Goal: Information Seeking & Learning: Stay updated

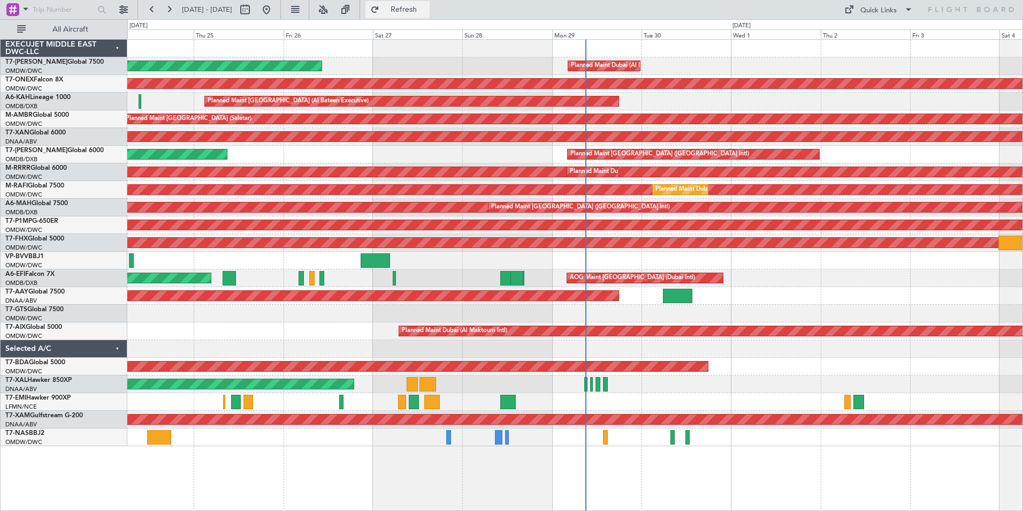
click at [427, 8] on span "Refresh" at bounding box center [404, 9] width 45 height 7
click at [427, 13] on span "Refresh" at bounding box center [404, 9] width 45 height 7
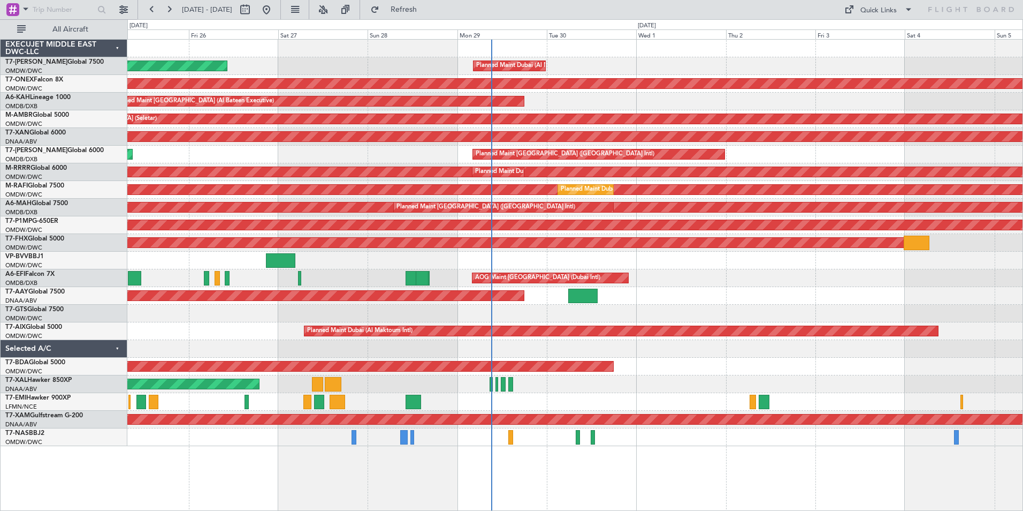
click at [447, 480] on div "Planned Maint Dubai (Al Maktoum Intl) Planned Maint [GEOGRAPHIC_DATA] (Al Makto…" at bounding box center [575, 275] width 896 height 472
click at [40, 382] on link "T7-XAL Hawker 850XP" at bounding box center [38, 380] width 66 height 6
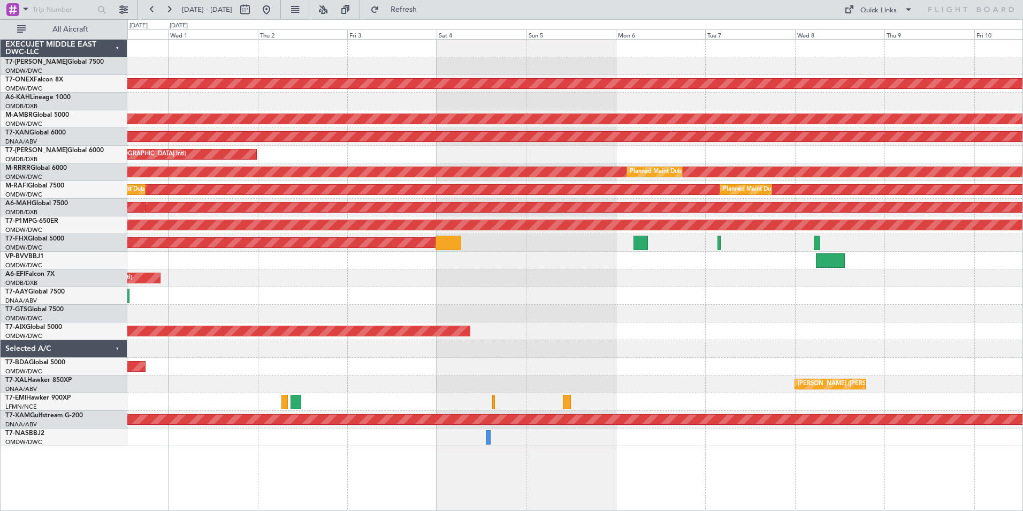
click at [295, 484] on div "Planned Maint Dubai (Al Maktoum Intl) Planned Maint Nurnberg Planned Maint [GEO…" at bounding box center [575, 275] width 896 height 472
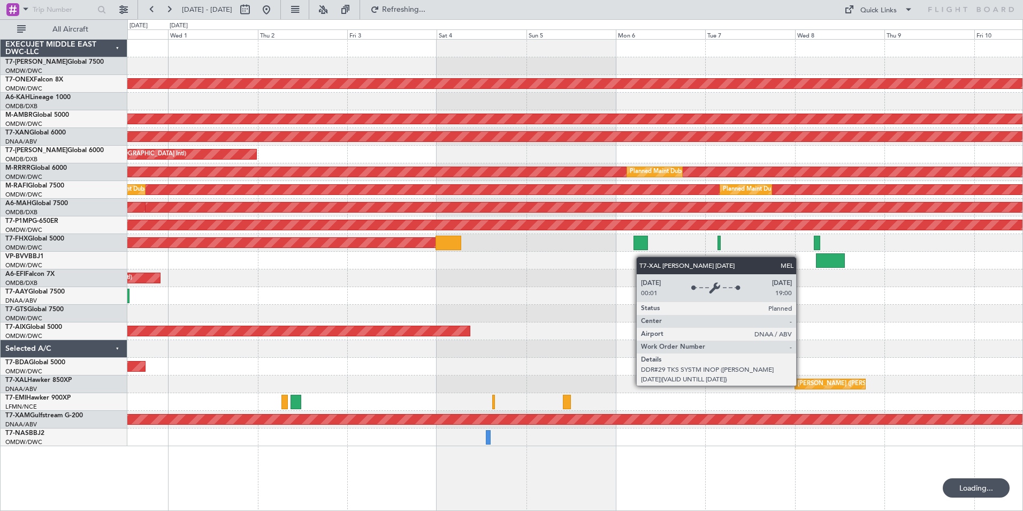
click at [801, 385] on div "[PERSON_NAME] ([PERSON_NAME] Intl)" at bounding box center [854, 384] width 112 height 16
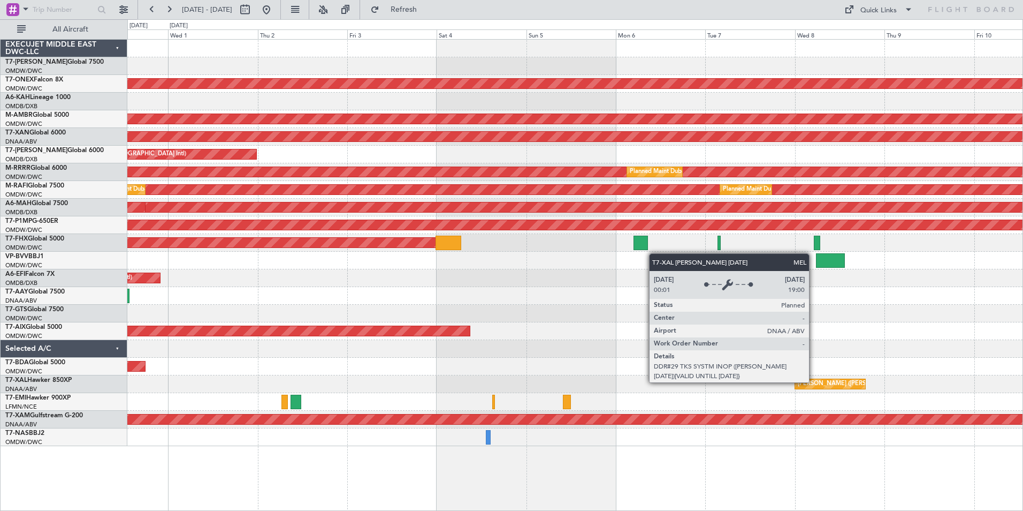
click at [814, 382] on div "[PERSON_NAME] ([PERSON_NAME] Intl)" at bounding box center [854, 384] width 112 height 16
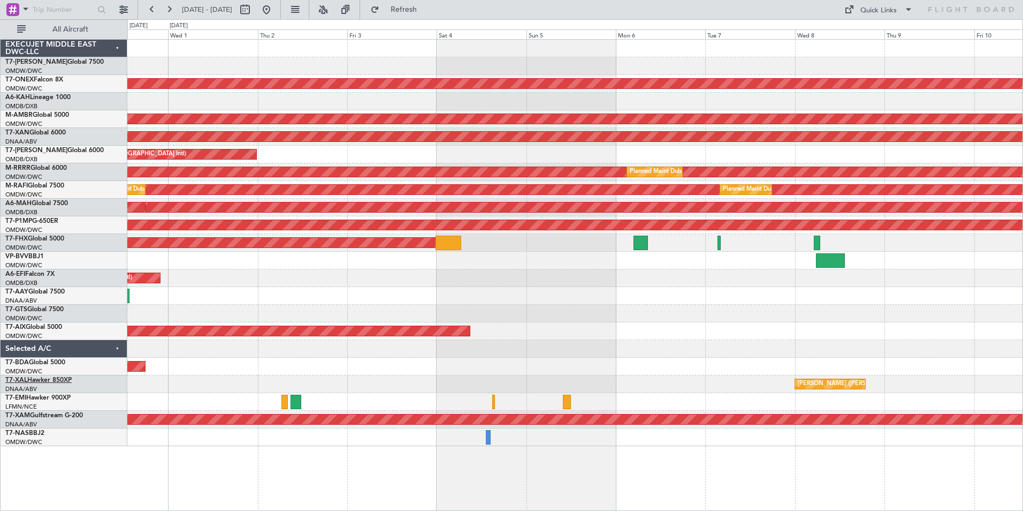
click at [45, 380] on link "T7-XAL Hawker 850XP" at bounding box center [38, 380] width 66 height 6
